Goal: Check status: Check status

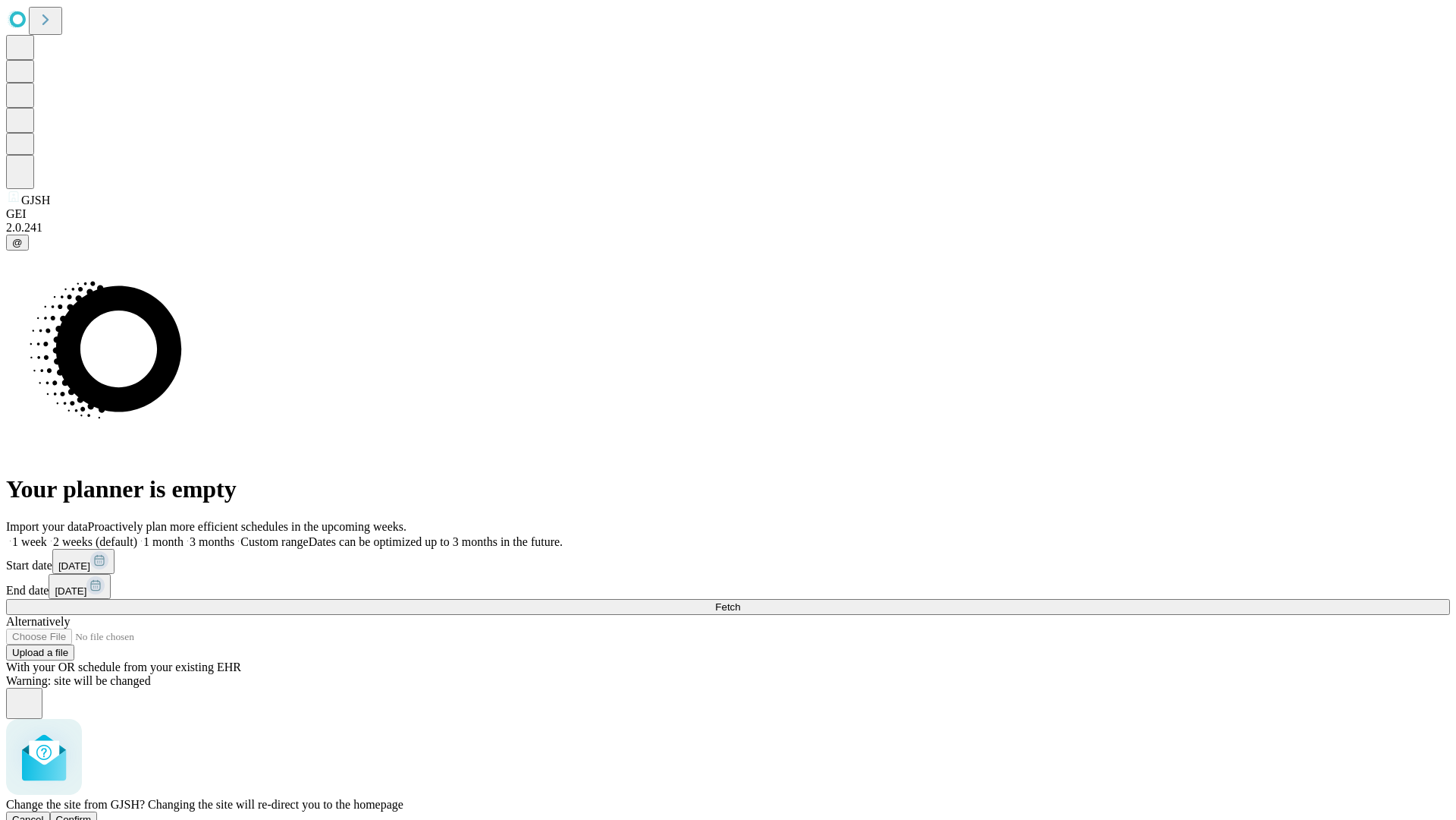
click at [92, 814] on span "Confirm" at bounding box center [74, 819] width 36 height 11
click at [47, 535] on label "1 week" at bounding box center [27, 541] width 41 height 13
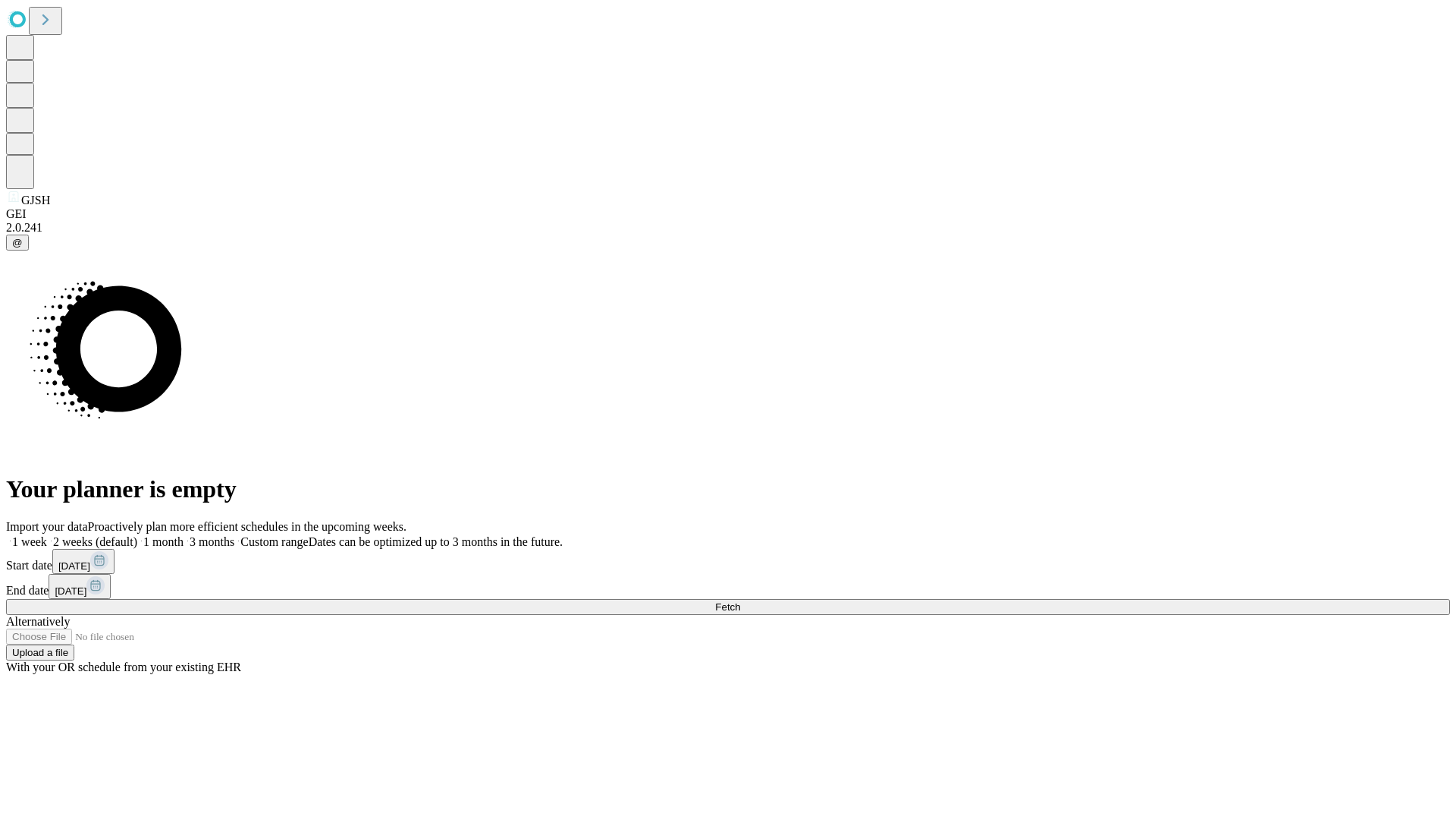
click at [740, 601] on span "Fetch" at bounding box center [727, 606] width 25 height 11
